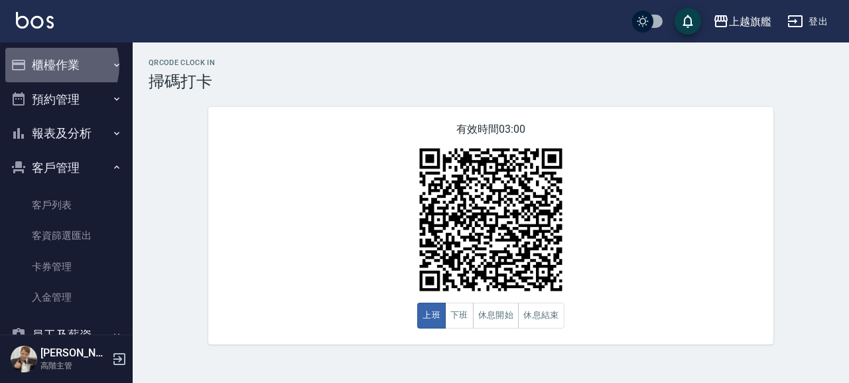
click at [54, 65] on button "櫃檯作業" at bounding box center [66, 65] width 122 height 34
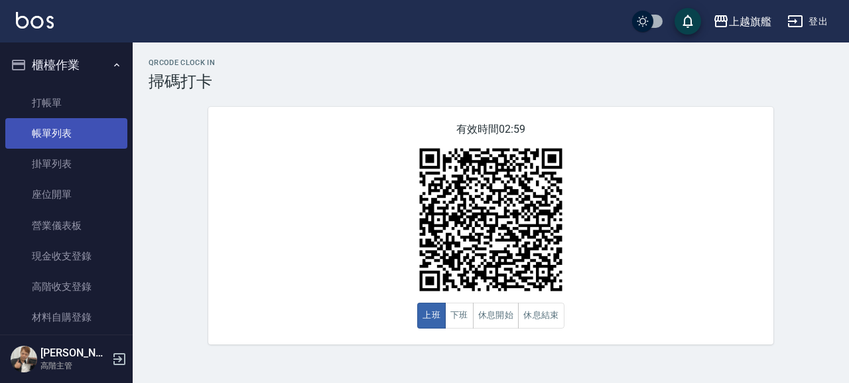
click at [49, 123] on link "帳單列表" at bounding box center [66, 133] width 122 height 31
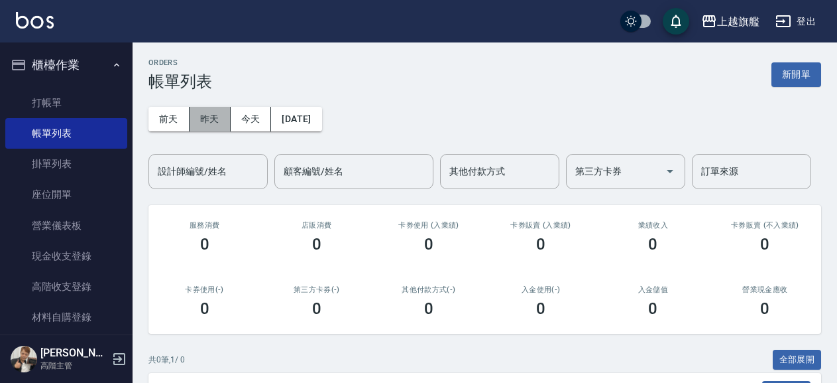
click at [210, 122] on button "昨天" at bounding box center [210, 119] width 41 height 25
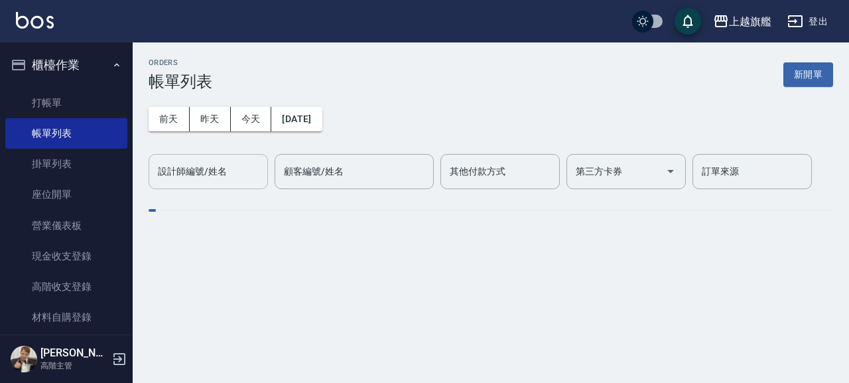
click at [210, 168] on input "設計師編號/姓名" at bounding box center [207, 171] width 107 height 23
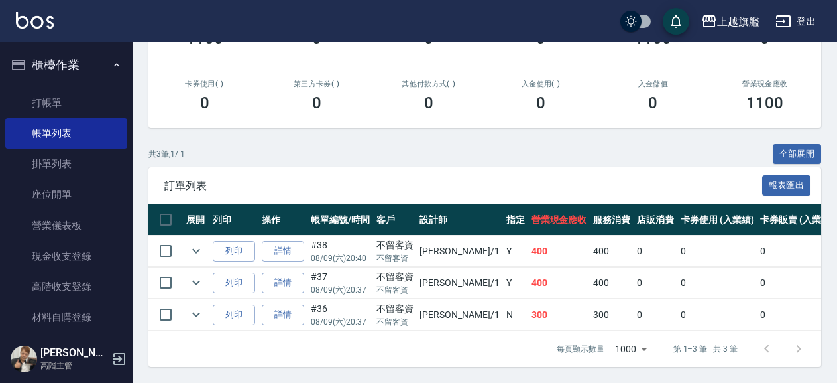
scroll to position [217, 0]
type input "[PERSON_NAME]-1"
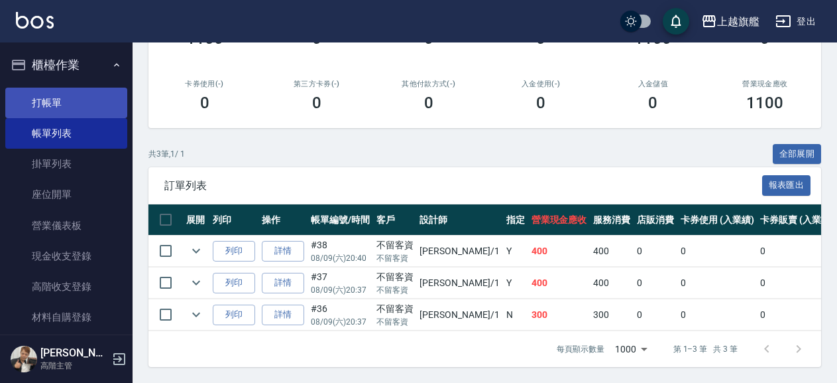
click at [59, 92] on link "打帳單" at bounding box center [66, 103] width 122 height 31
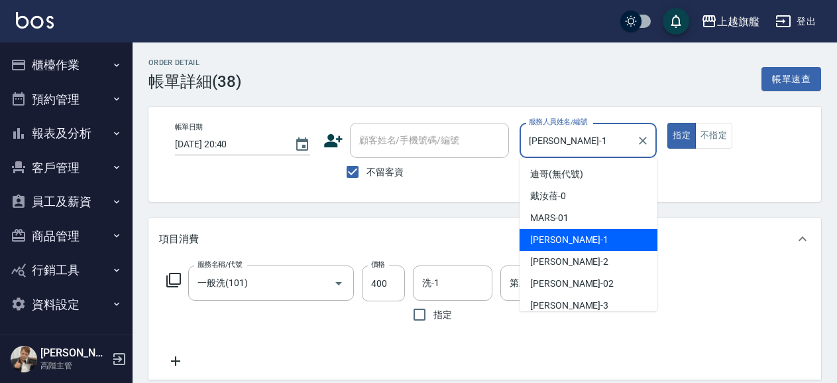
drag, startPoint x: 576, startPoint y: 145, endPoint x: 478, endPoint y: 137, distance: 98.4
click at [526, 137] on input "[PERSON_NAME]-1" at bounding box center [579, 140] width 106 height 23
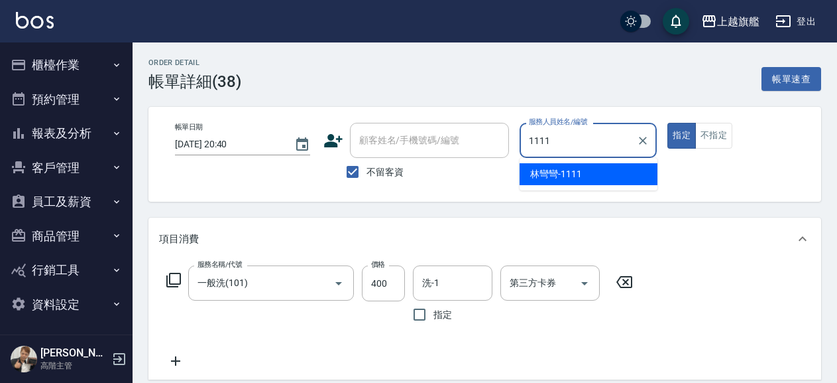
type input "林彎彎-1111"
type button "true"
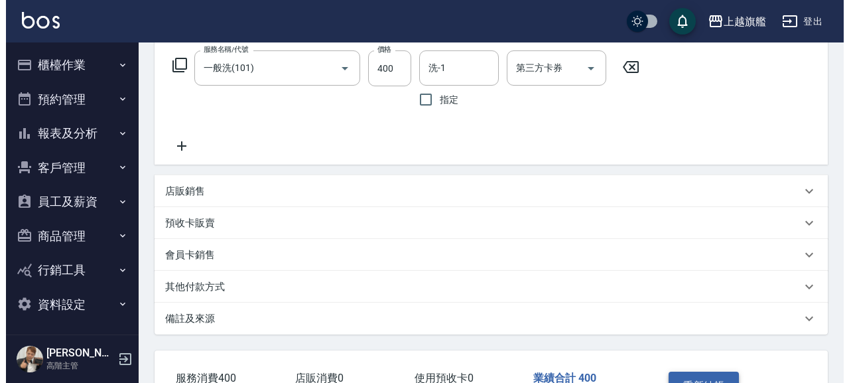
scroll to position [310, 0]
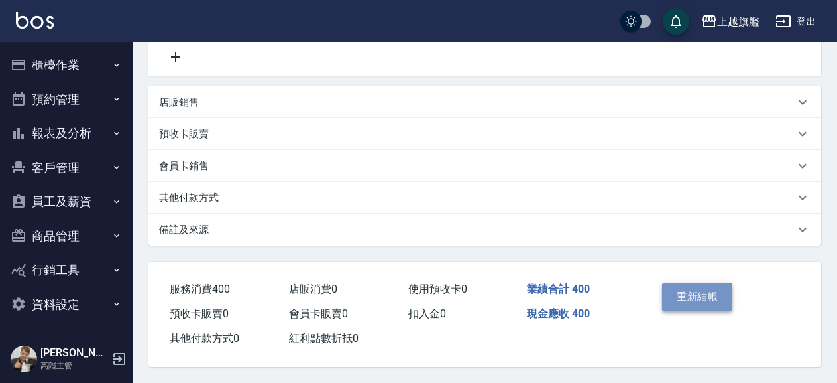
click at [702, 286] on button "重新結帳" at bounding box center [697, 296] width 70 height 28
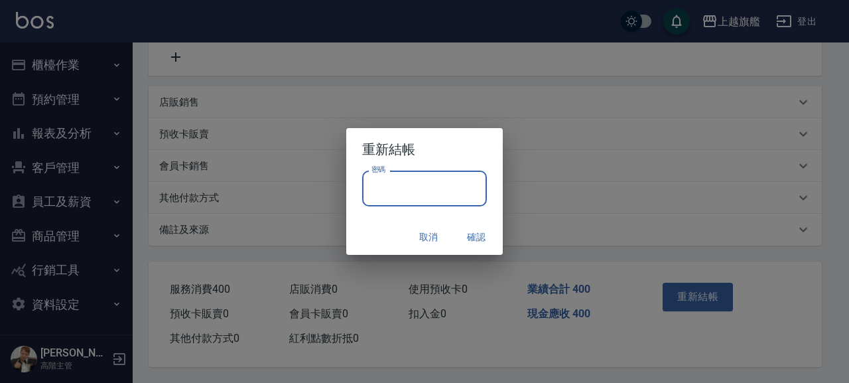
click at [387, 182] on input "密碼" at bounding box center [424, 188] width 125 height 36
type input "*******"
click at [487, 238] on button "確認" at bounding box center [476, 237] width 42 height 25
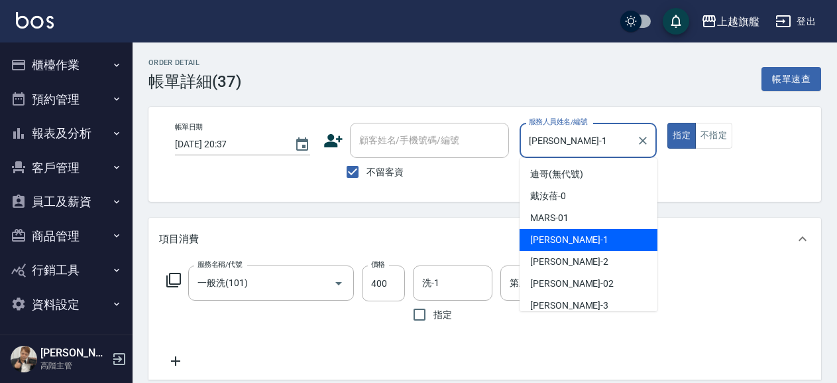
drag, startPoint x: 513, startPoint y: 135, endPoint x: 485, endPoint y: 134, distance: 27.9
click at [526, 134] on input "[PERSON_NAME]-1" at bounding box center [579, 140] width 106 height 23
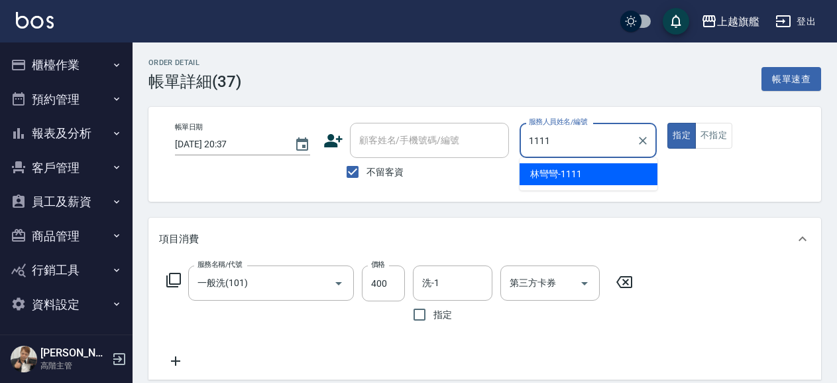
click at [590, 175] on div "林彎彎 -1111" at bounding box center [589, 174] width 138 height 22
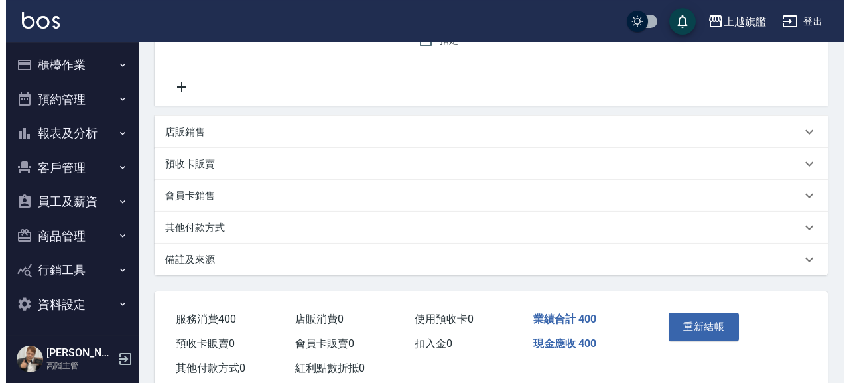
scroll to position [310, 0]
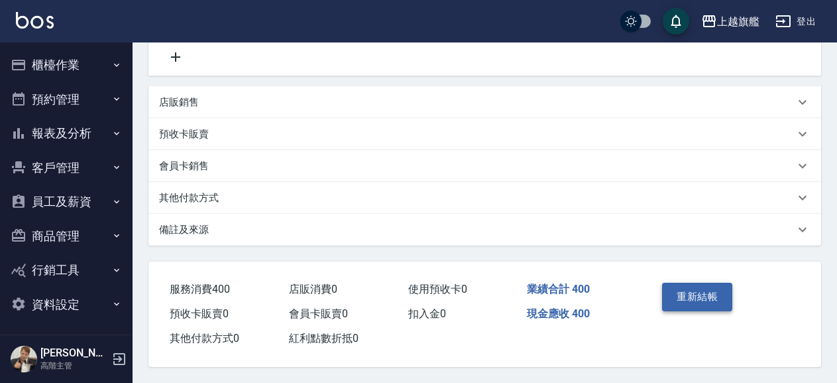
type input "林彎彎-1111"
click at [707, 285] on button "重新結帳" at bounding box center [697, 296] width 70 height 28
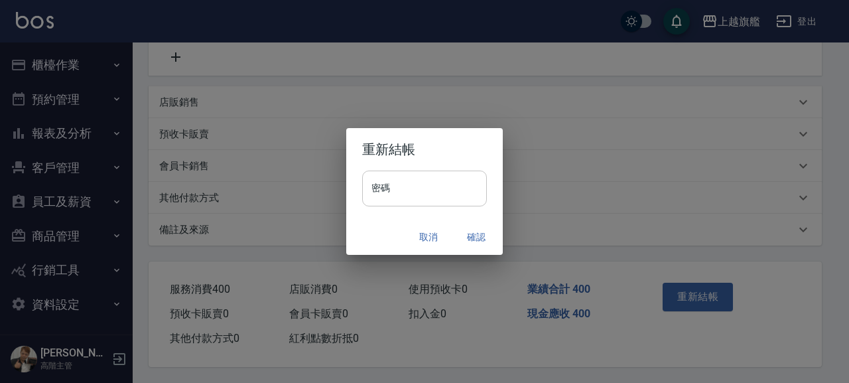
click at [447, 198] on input "密碼" at bounding box center [424, 188] width 125 height 36
type input "*******"
click at [481, 238] on button "確認" at bounding box center [476, 237] width 42 height 25
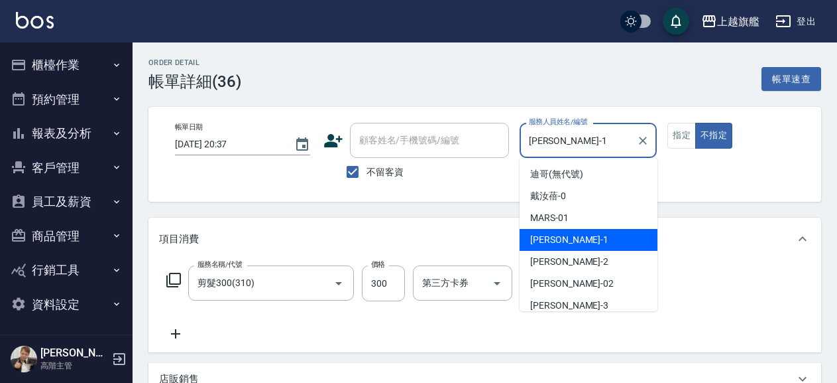
drag, startPoint x: 578, startPoint y: 147, endPoint x: 493, endPoint y: 148, distance: 84.9
click at [526, 148] on input "[PERSON_NAME]-1" at bounding box center [579, 140] width 106 height 23
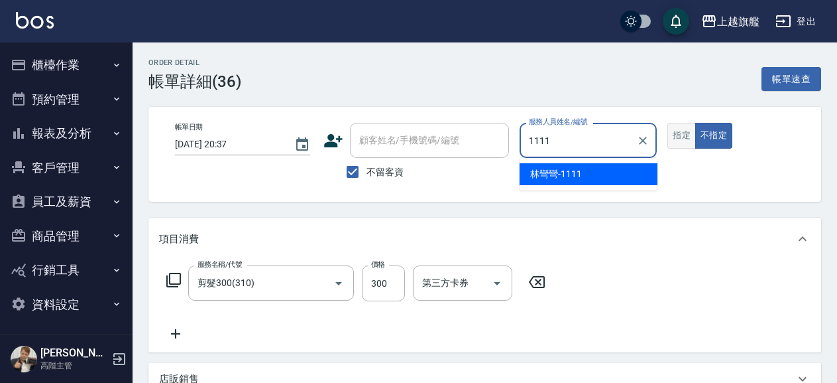
type input "[PERSON_NAME]-1"
click at [677, 135] on button "指定" at bounding box center [682, 136] width 29 height 26
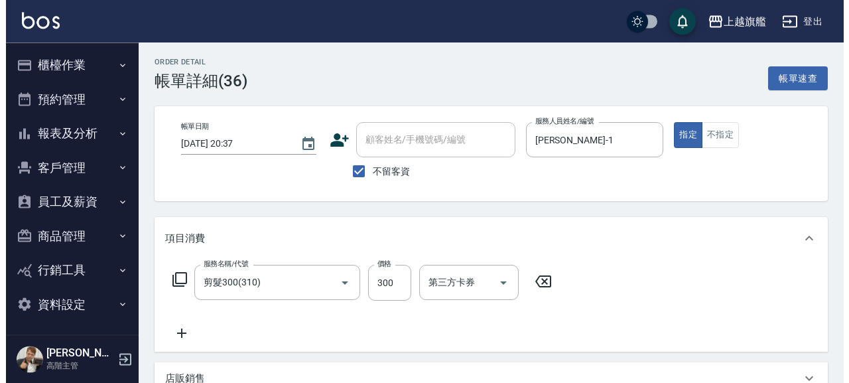
scroll to position [282, 0]
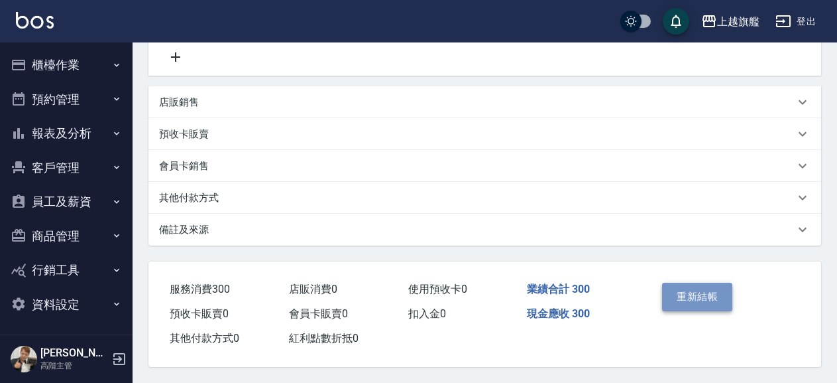
click at [705, 284] on button "重新結帳" at bounding box center [697, 296] width 70 height 28
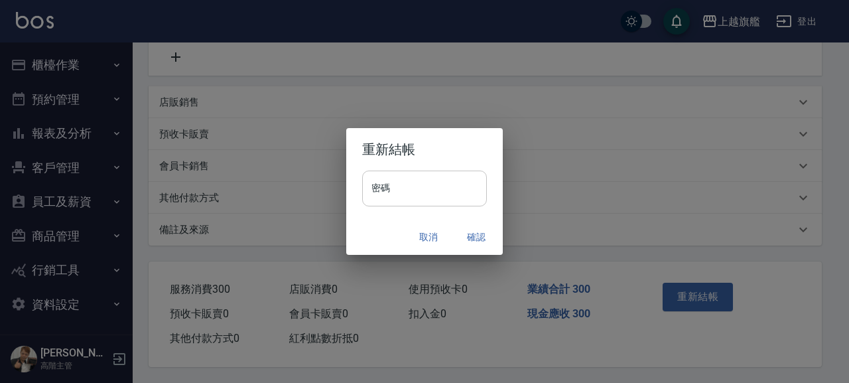
click at [412, 190] on input "密碼" at bounding box center [424, 188] width 125 height 36
type input "*******"
click at [475, 237] on button "確認" at bounding box center [476, 237] width 42 height 25
